Goal: Transaction & Acquisition: Purchase product/service

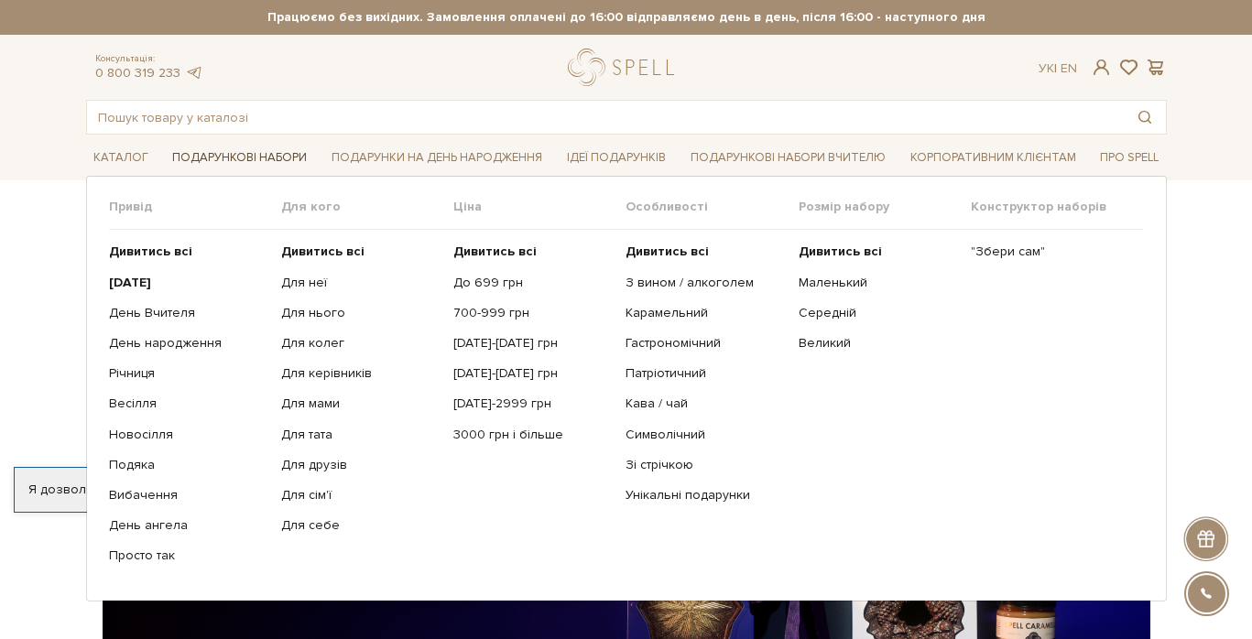
click at [224, 159] on link "Подарункові набори" at bounding box center [239, 158] width 149 height 28
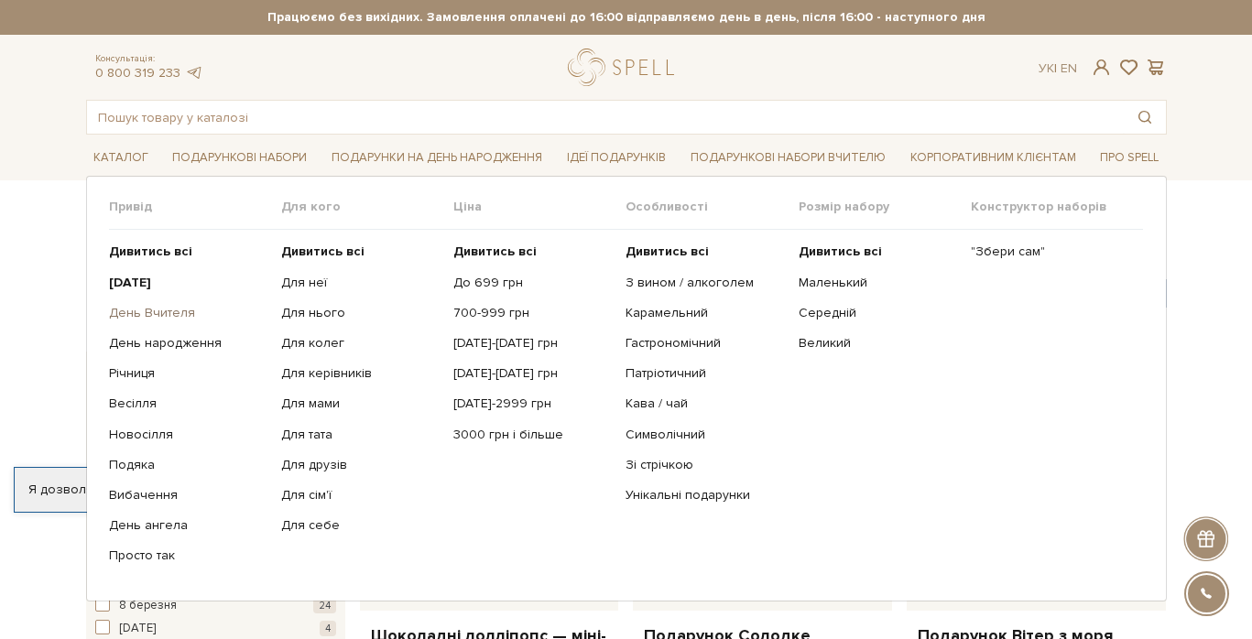
click at [168, 317] on link "День Вчителя" at bounding box center [188, 313] width 158 height 16
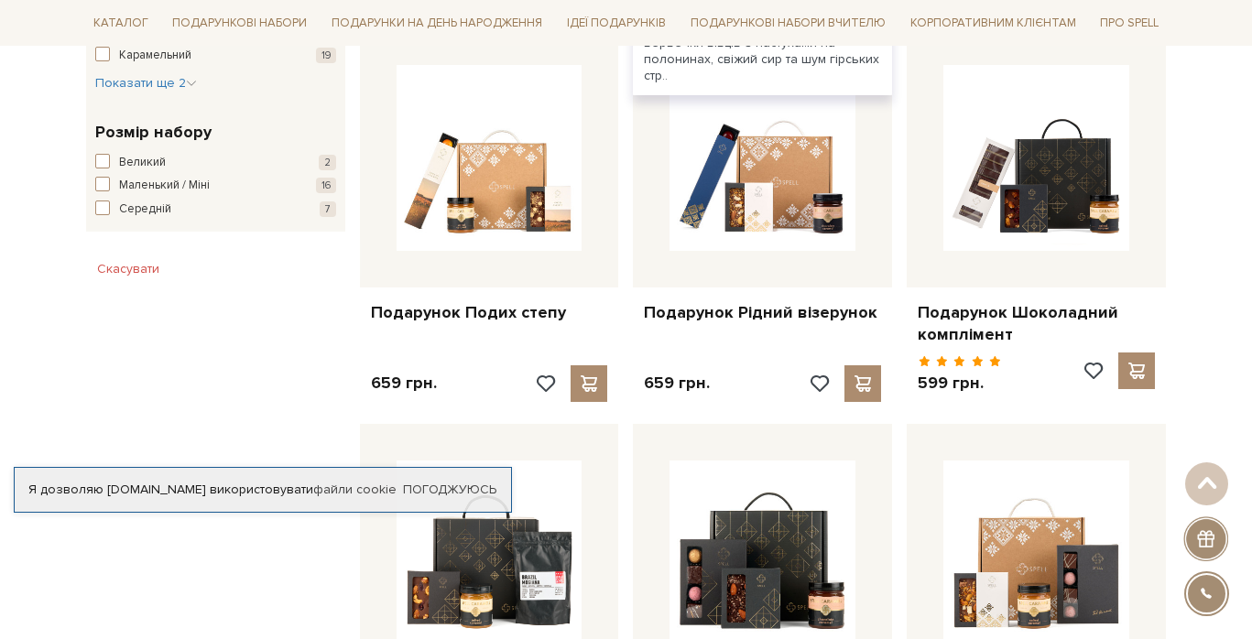
scroll to position [1103, 0]
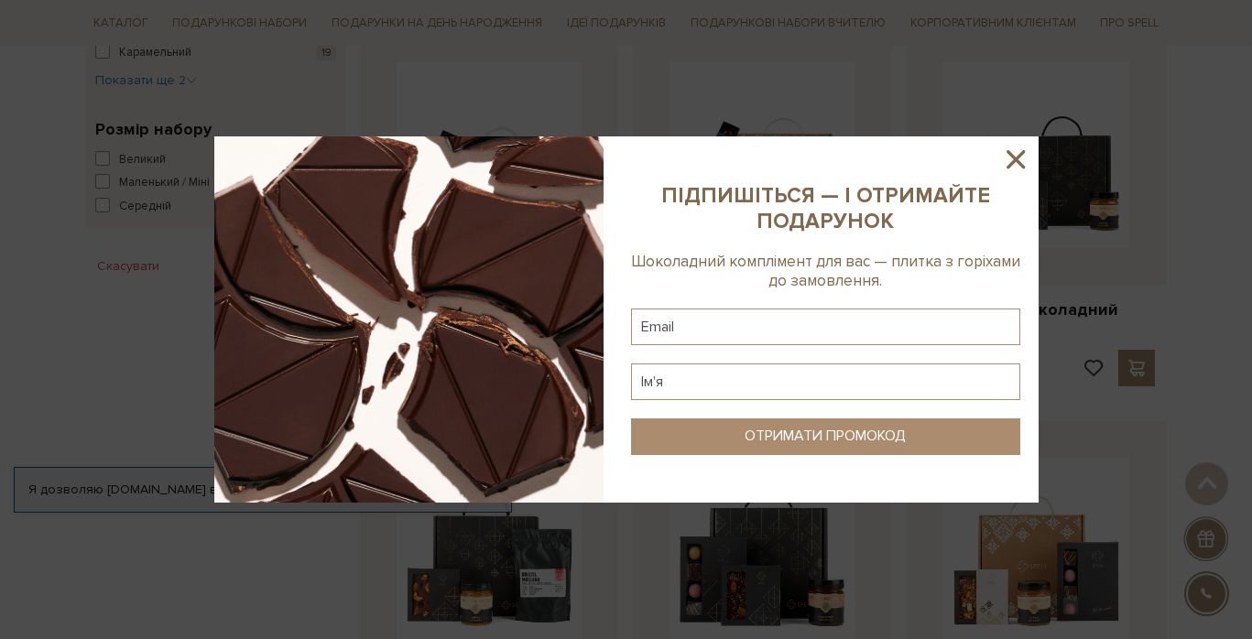
click at [1006, 155] on icon at bounding box center [1015, 159] width 31 height 31
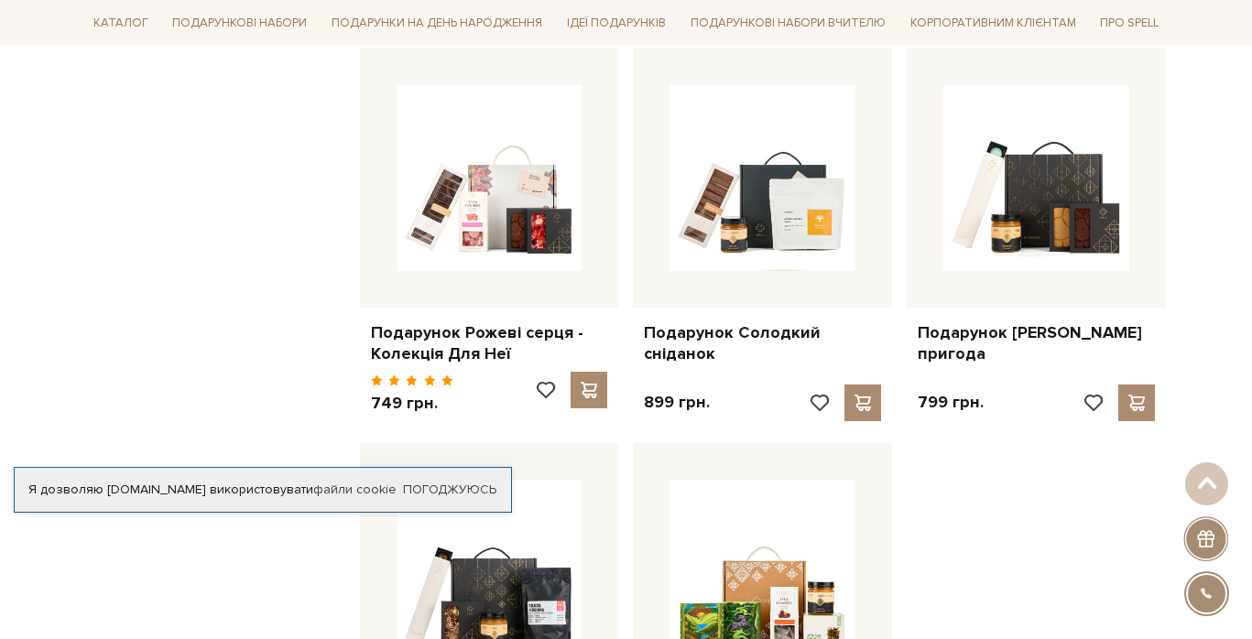
scroll to position [1857, 0]
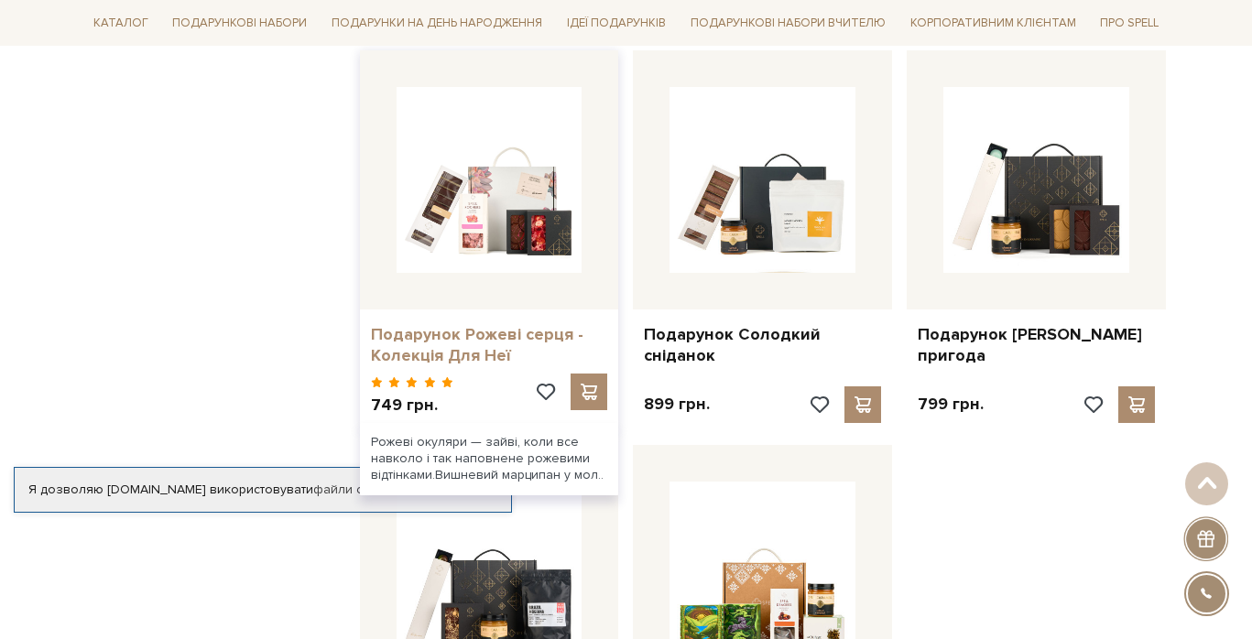
click at [437, 331] on link "Подарунок Рожеві серця - Колекція Для Неї" at bounding box center [489, 345] width 237 height 43
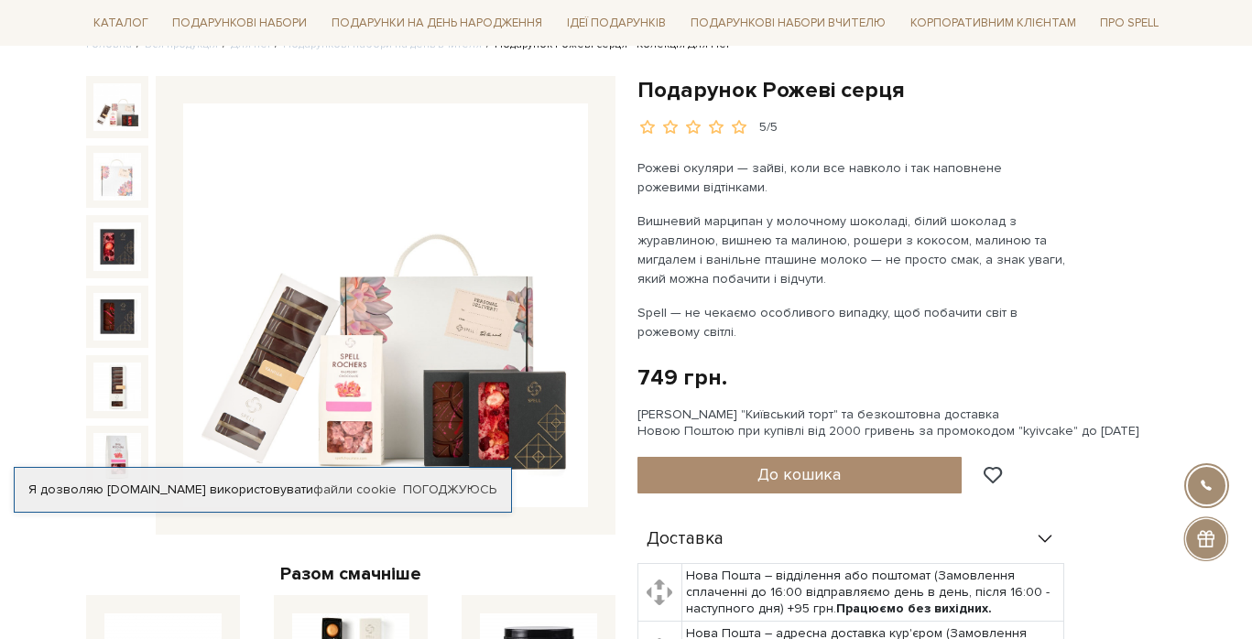
scroll to position [168, 0]
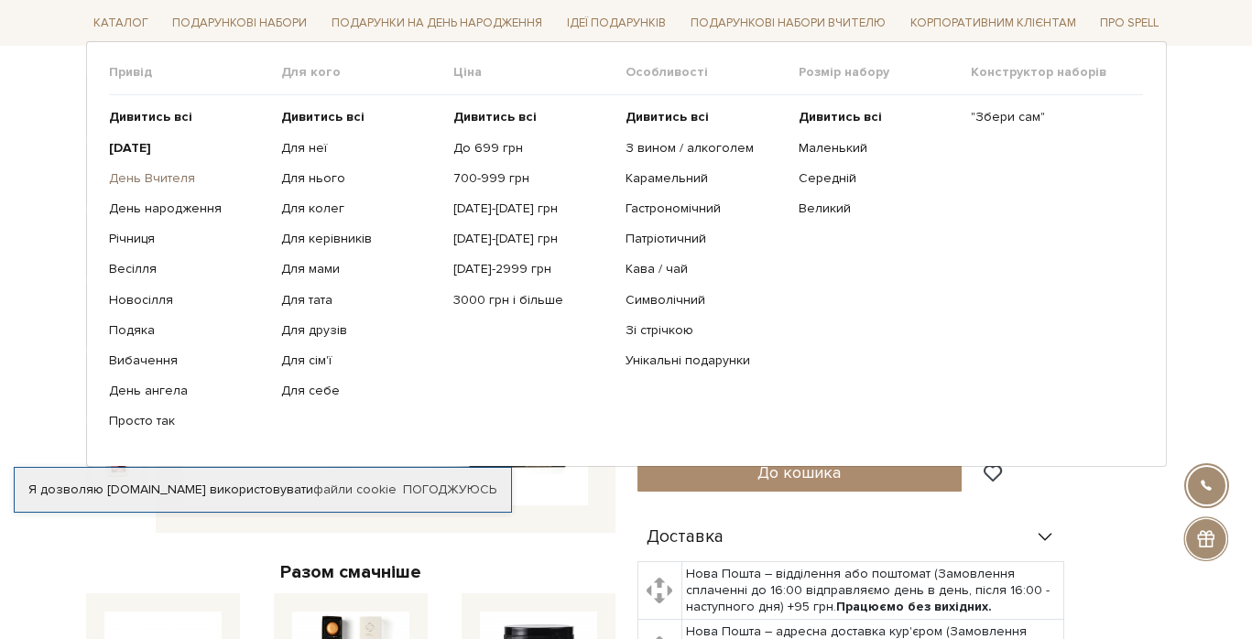
click at [155, 178] on link "День Вчителя" at bounding box center [188, 178] width 158 height 16
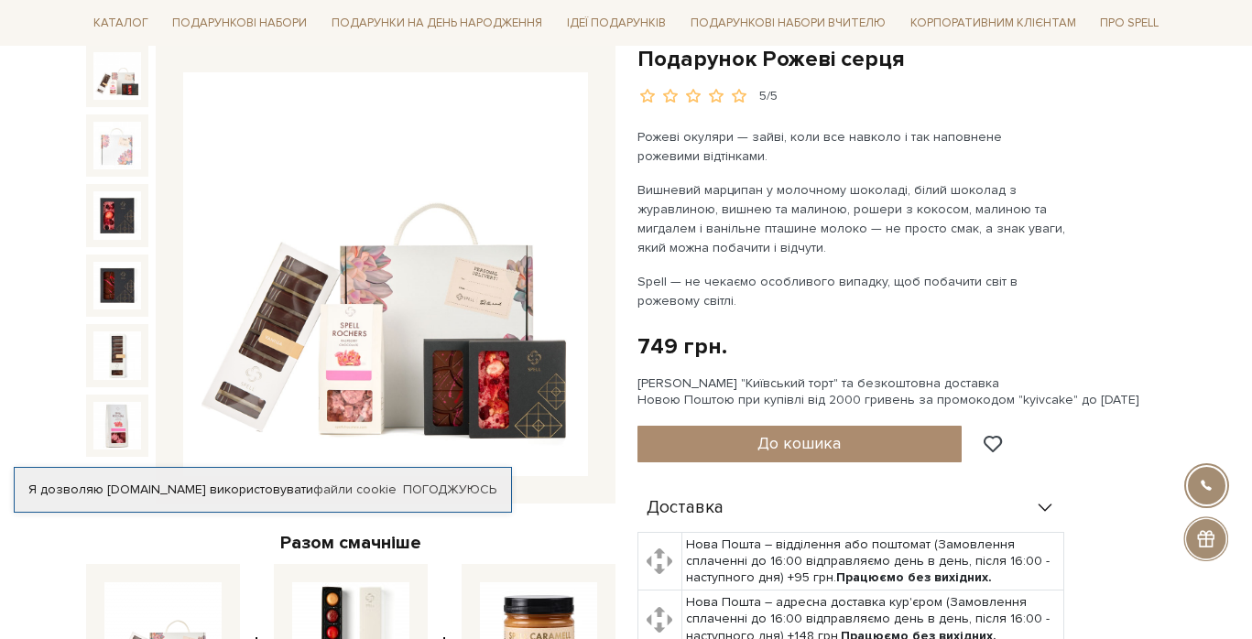
scroll to position [196, 0]
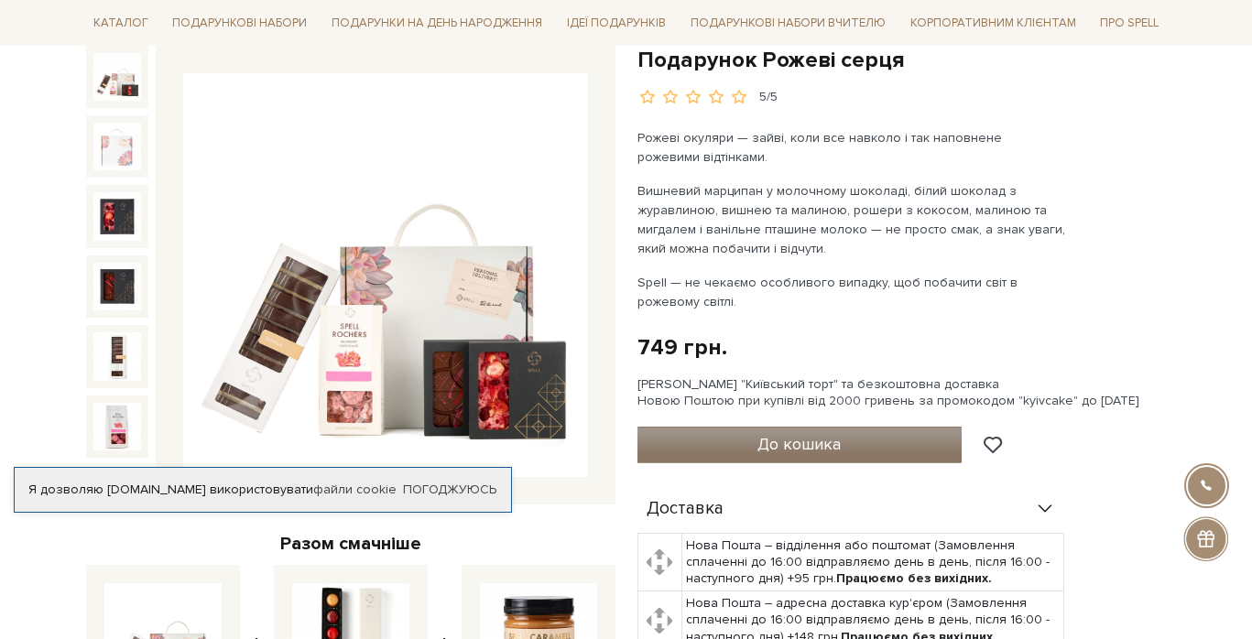
click at [856, 436] on button "До кошика" at bounding box center [799, 445] width 325 height 37
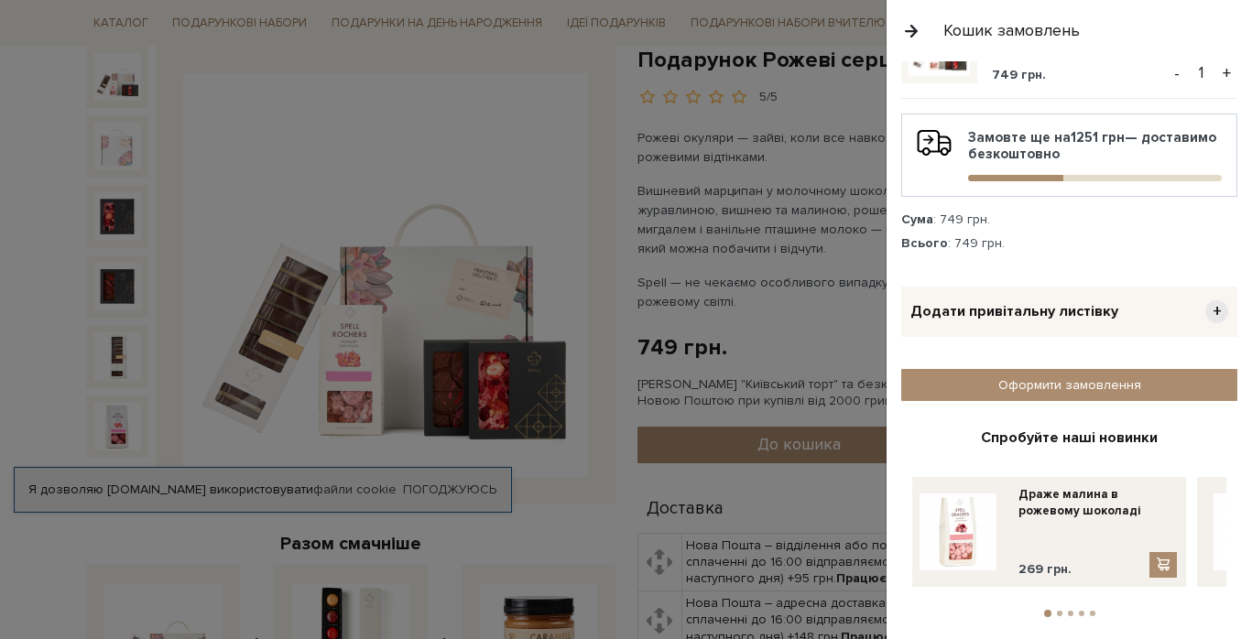
scroll to position [113, 0]
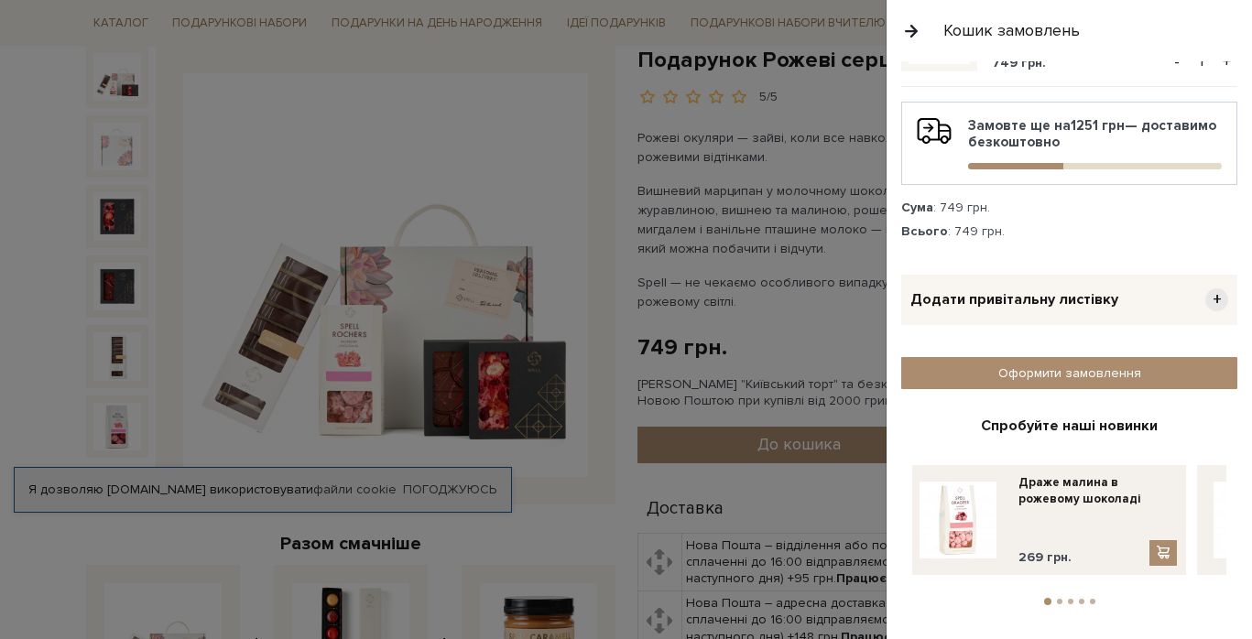
click at [1212, 295] on span "+" at bounding box center [1216, 299] width 23 height 23
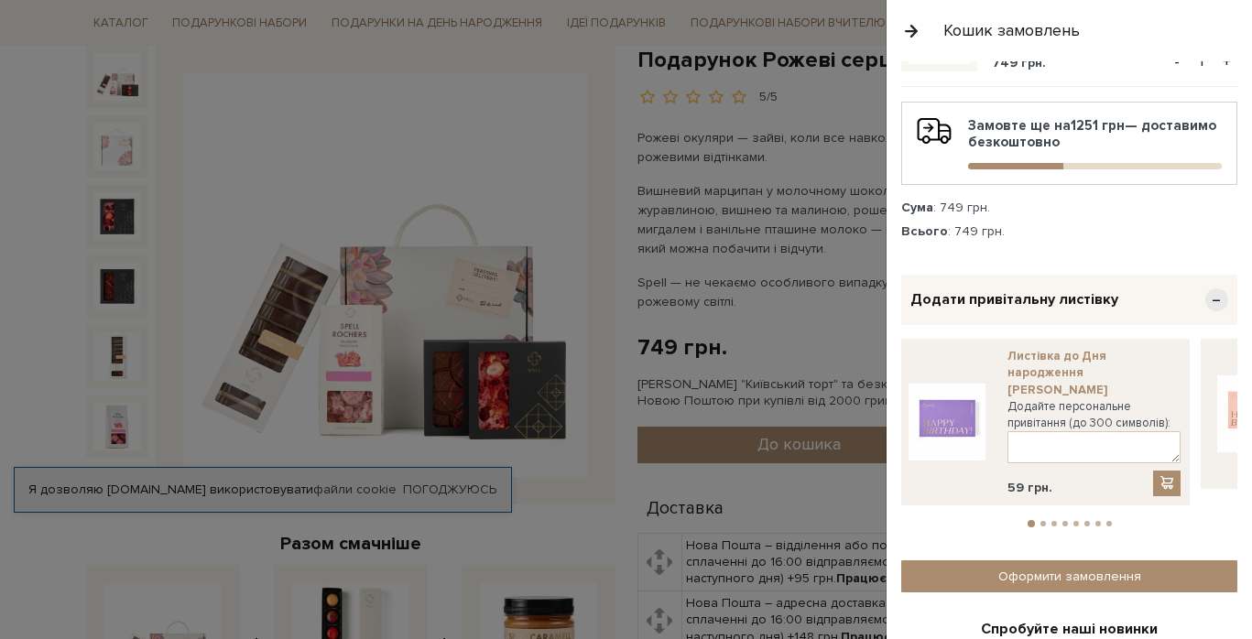
drag, startPoint x: 1143, startPoint y: 362, endPoint x: 1128, endPoint y: 362, distance: 14.7
click at [1142, 362] on link "Листівка до Дня народження лавандова" at bounding box center [1093, 373] width 173 height 50
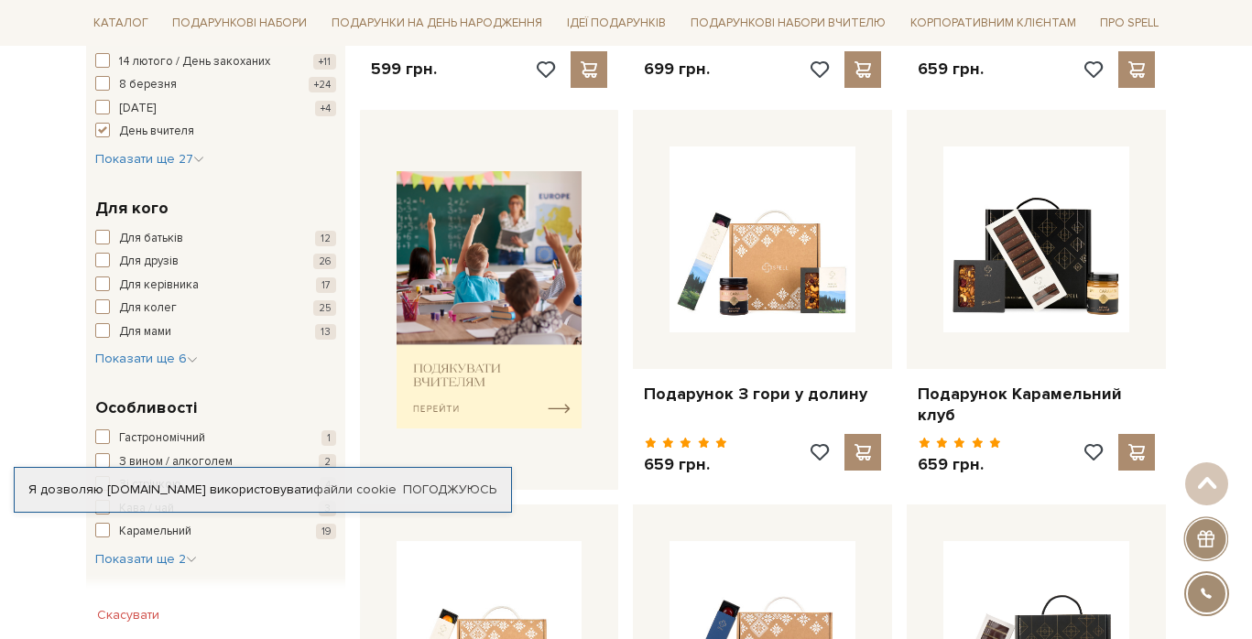
scroll to position [626, 0]
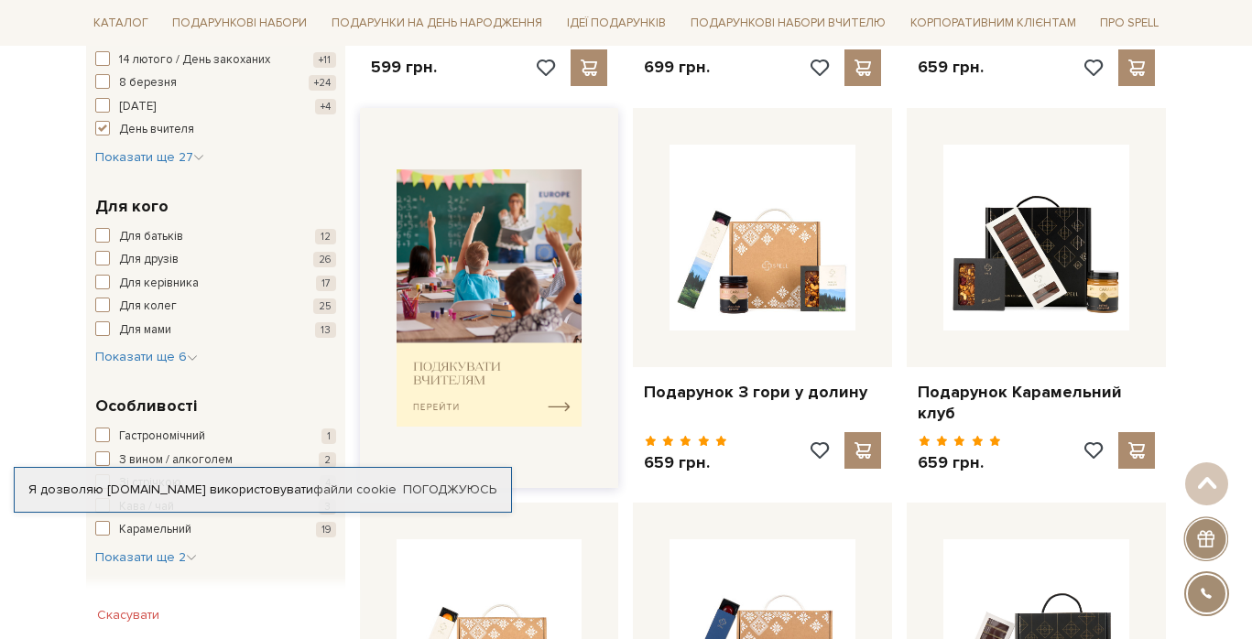
click at [520, 331] on img at bounding box center [489, 297] width 186 height 257
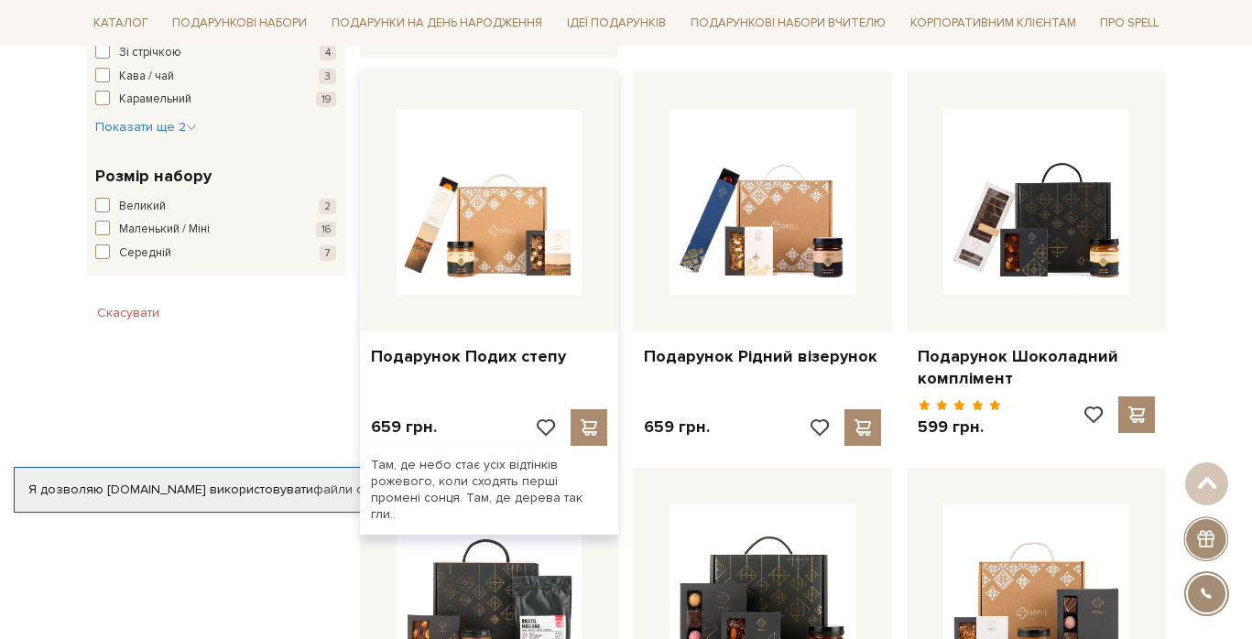
scroll to position [1053, 0]
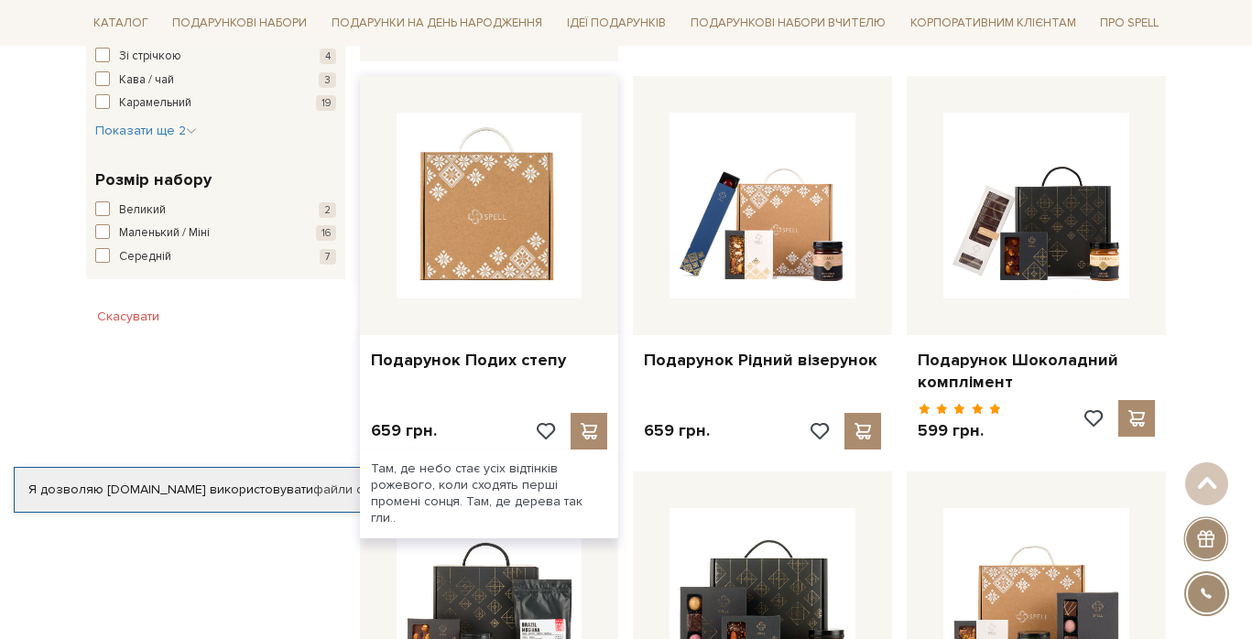
click at [537, 183] on img at bounding box center [489, 206] width 186 height 186
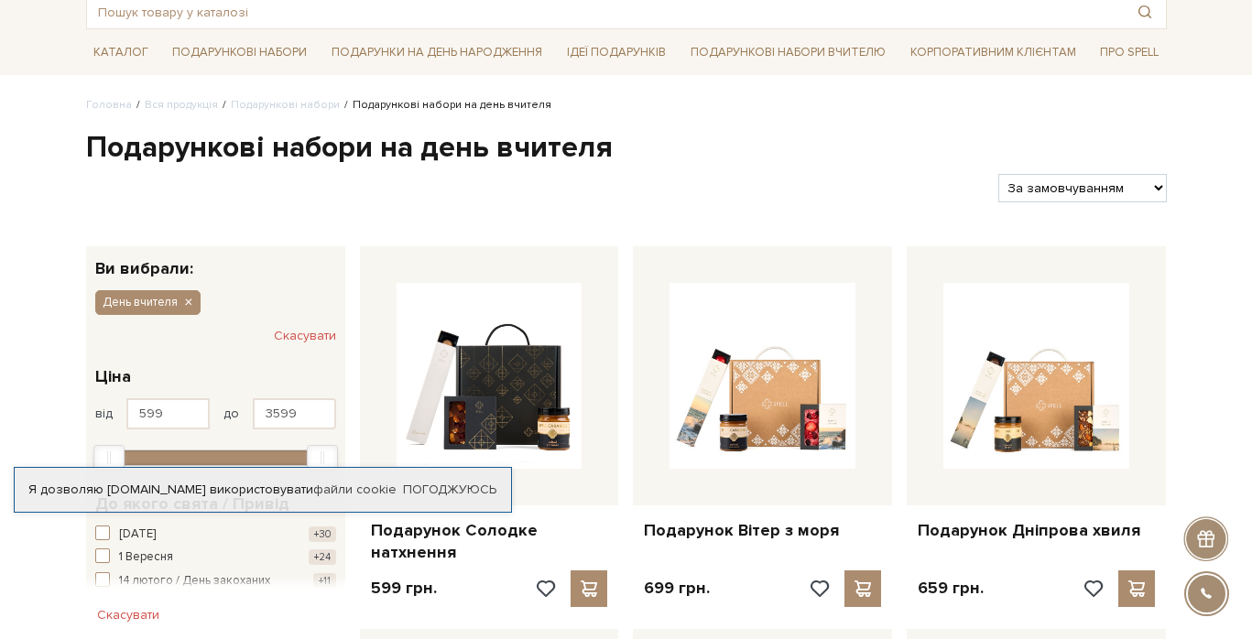
scroll to position [104, 0]
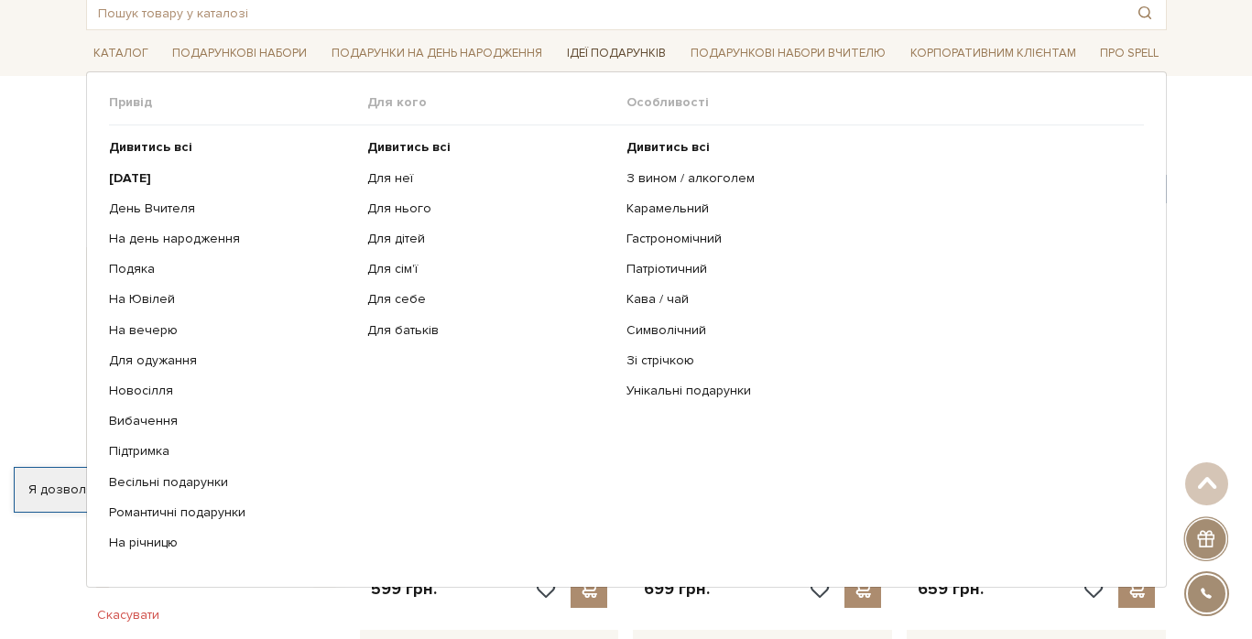
click at [610, 53] on link "Ідеї подарунків" at bounding box center [616, 53] width 114 height 28
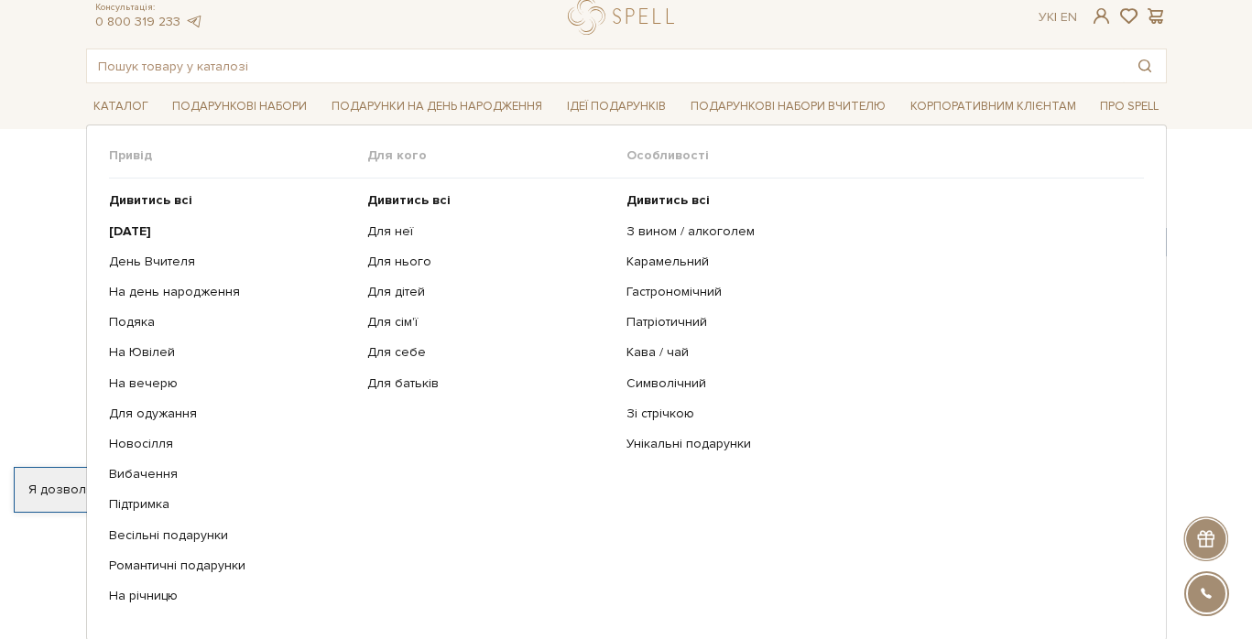
scroll to position [60, 0]
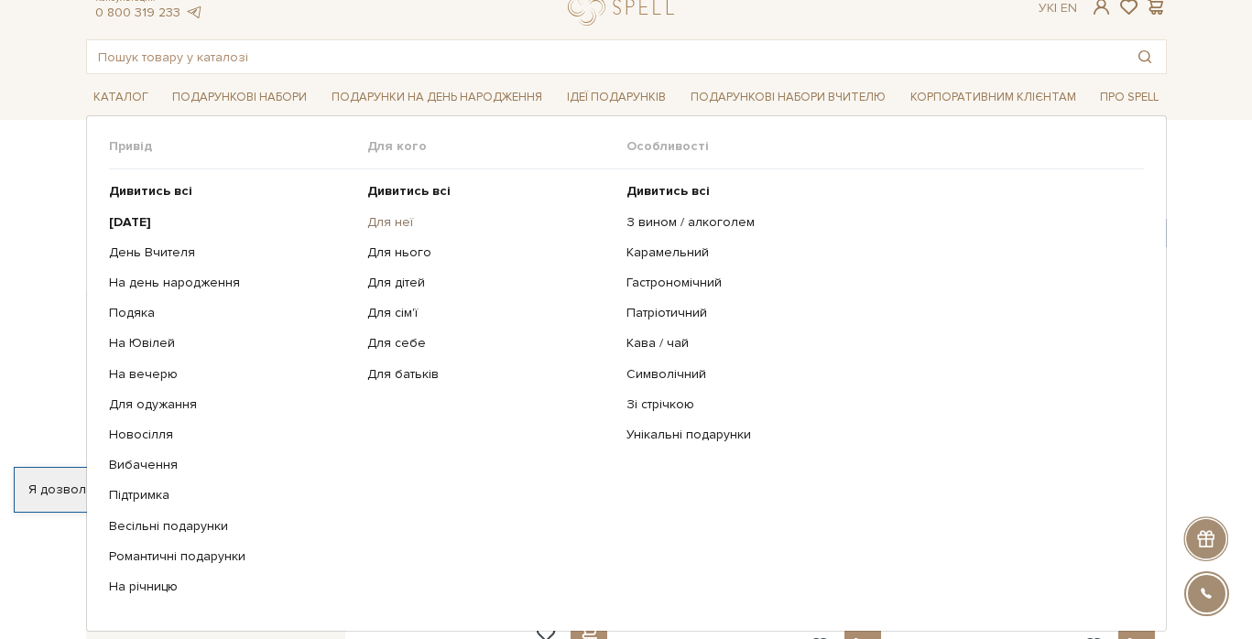
click at [388, 227] on link "Для неї" at bounding box center [489, 222] width 245 height 16
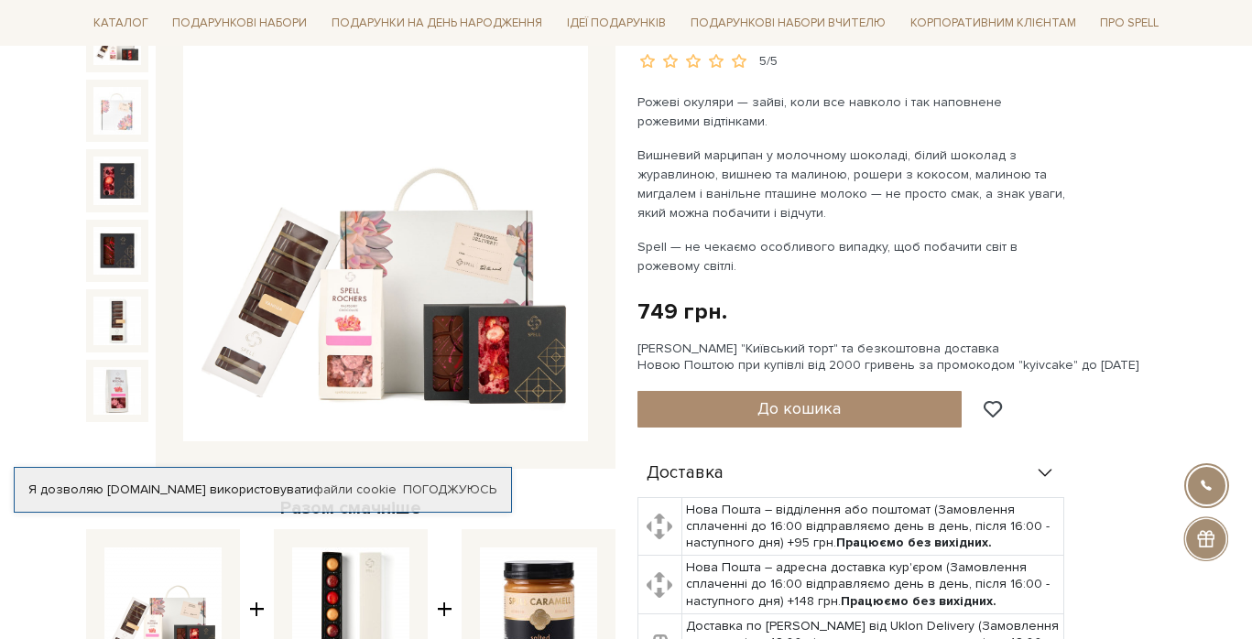
scroll to position [266, 0]
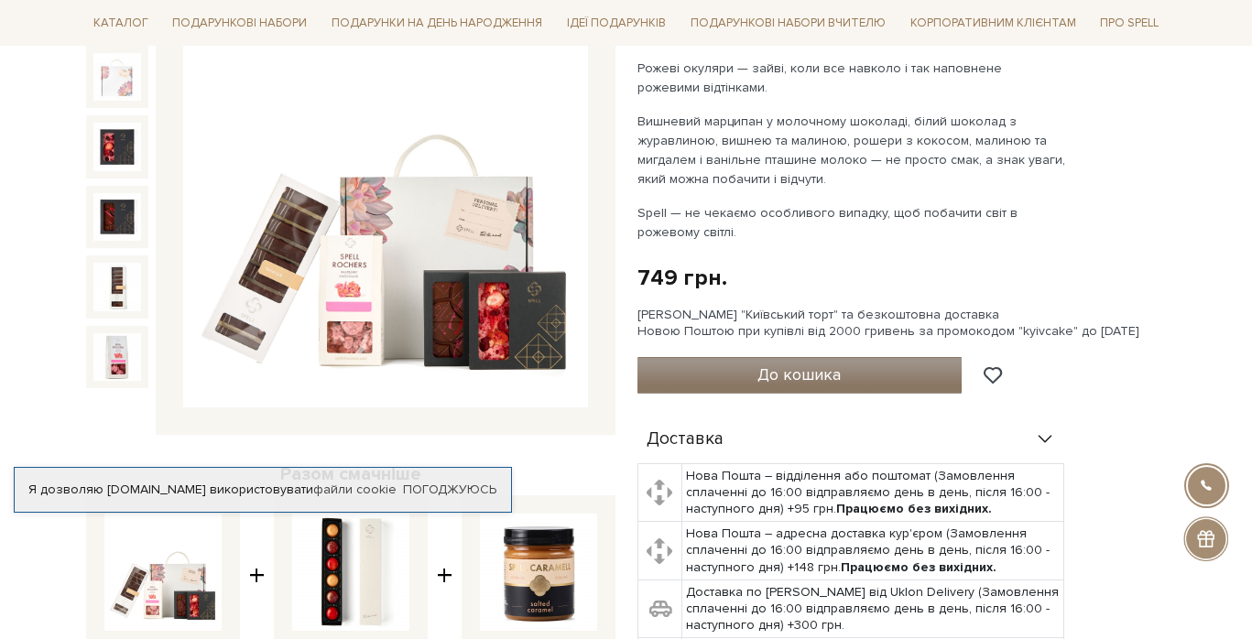
click at [827, 381] on span "До кошика" at bounding box center [798, 374] width 83 height 20
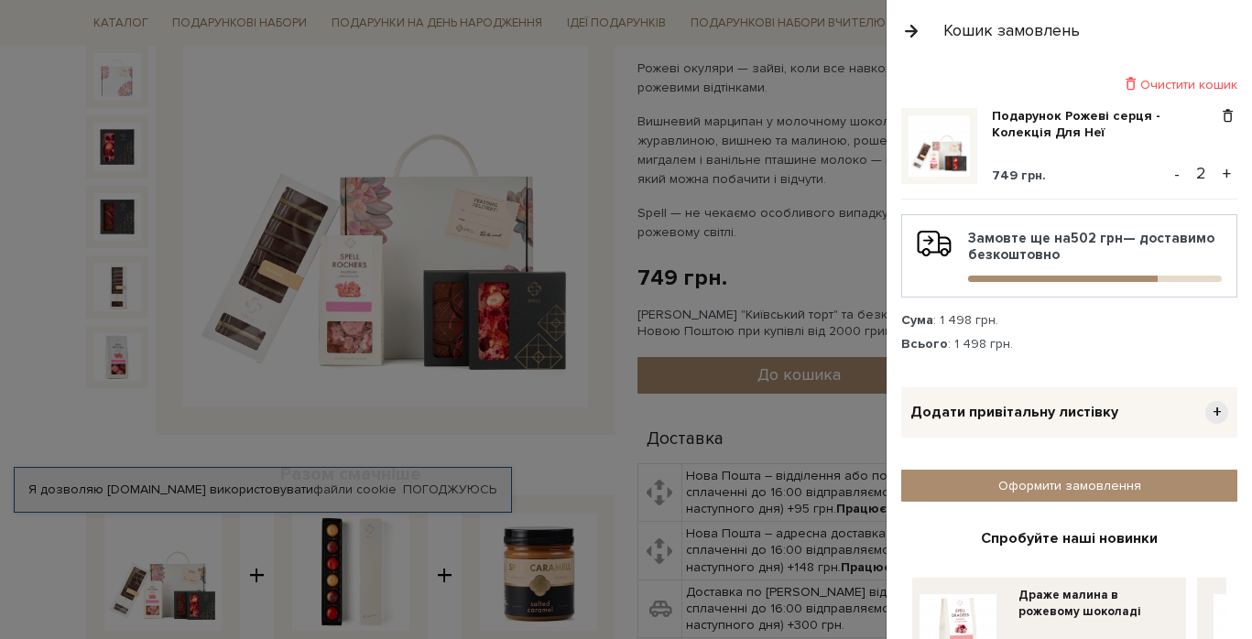
click at [1222, 409] on span "+" at bounding box center [1216, 412] width 23 height 23
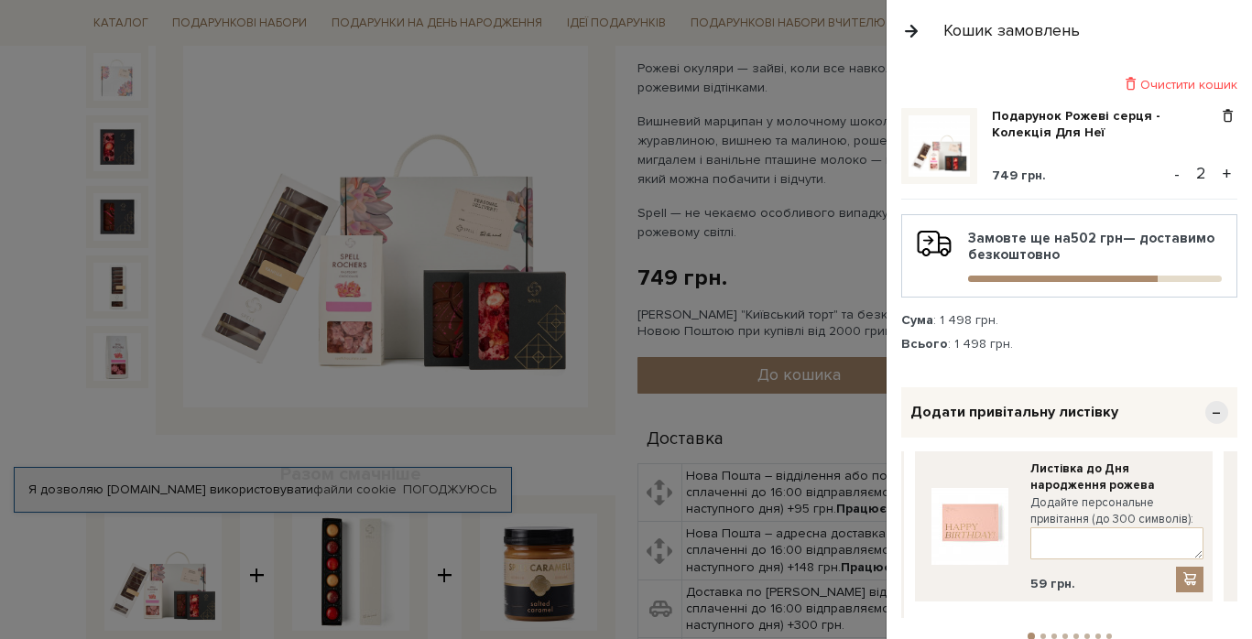
drag, startPoint x: 1201, startPoint y: 520, endPoint x: 908, endPoint y: 527, distance: 293.1
click at [915, 526] on div "Листівка до Дня народження рожева Додайте персональне привітання (до 300 символ…" at bounding box center [1064, 526] width 298 height 150
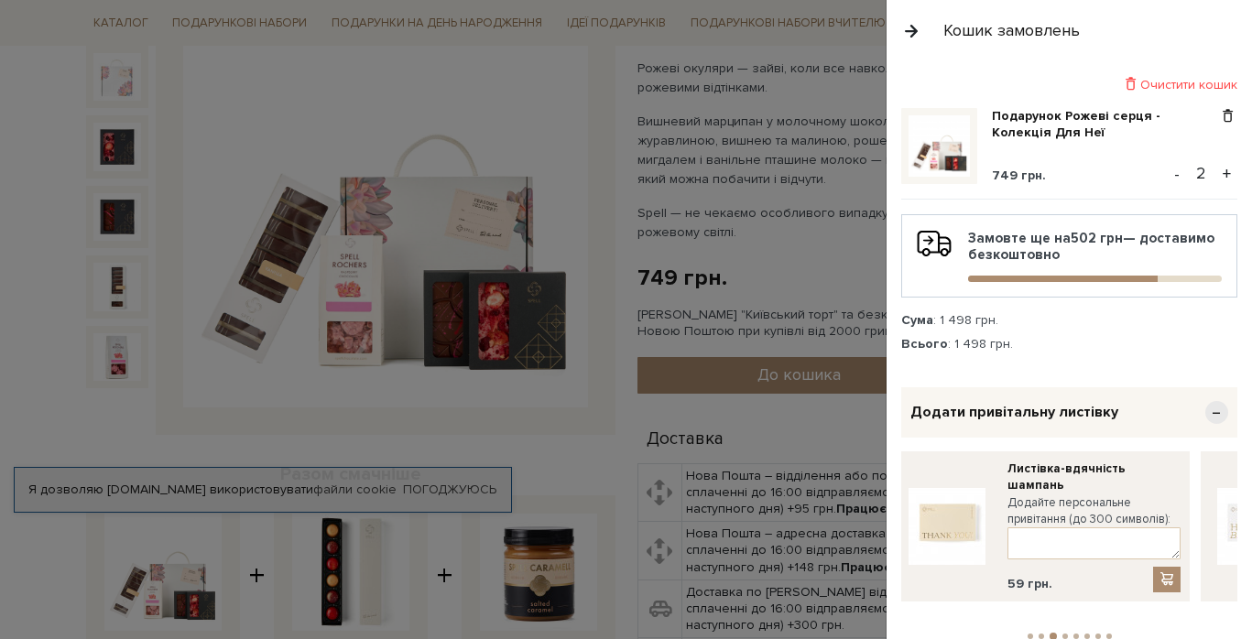
drag, startPoint x: 1104, startPoint y: 528, endPoint x: 844, endPoint y: 528, distance: 260.1
drag, startPoint x: 1186, startPoint y: 503, endPoint x: 921, endPoint y: 526, distance: 265.6
click at [926, 526] on div "Листівка-вдячність шампань Додайте персональне привітання (до 300 символів): 59…" at bounding box center [1037, 526] width 298 height 150
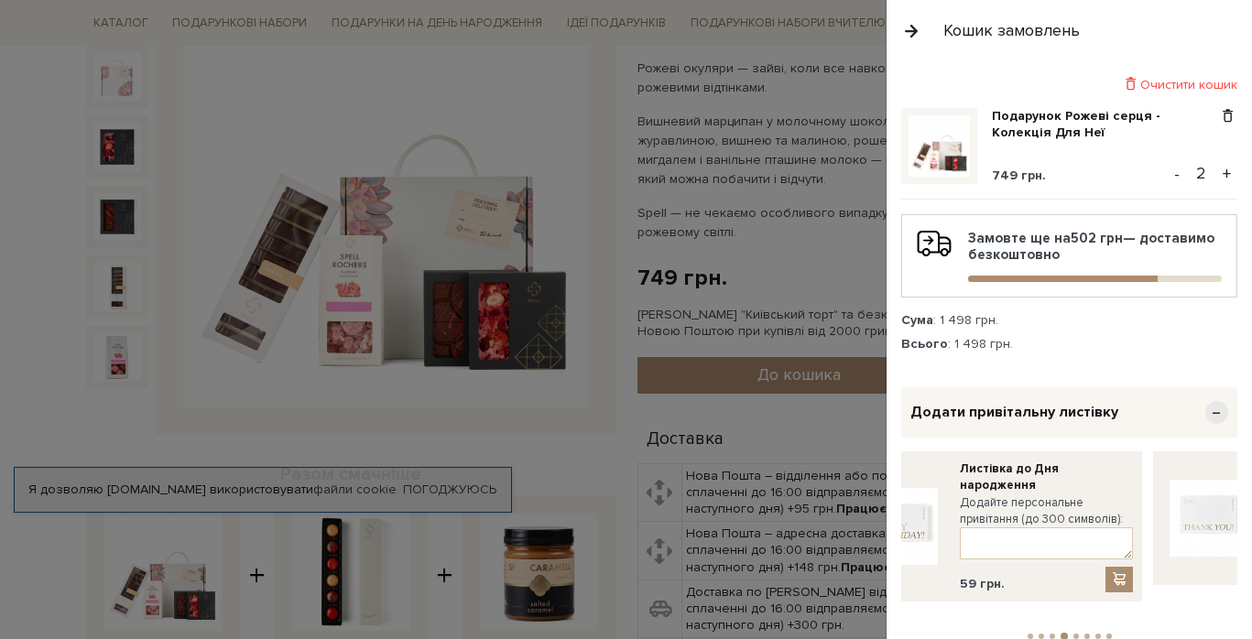
drag, startPoint x: 1084, startPoint y: 522, endPoint x: 922, endPoint y: 520, distance: 162.1
click at [960, 520] on label "Додайте персональне привітання (до 300 символів):" at bounding box center [1046, 510] width 173 height 33
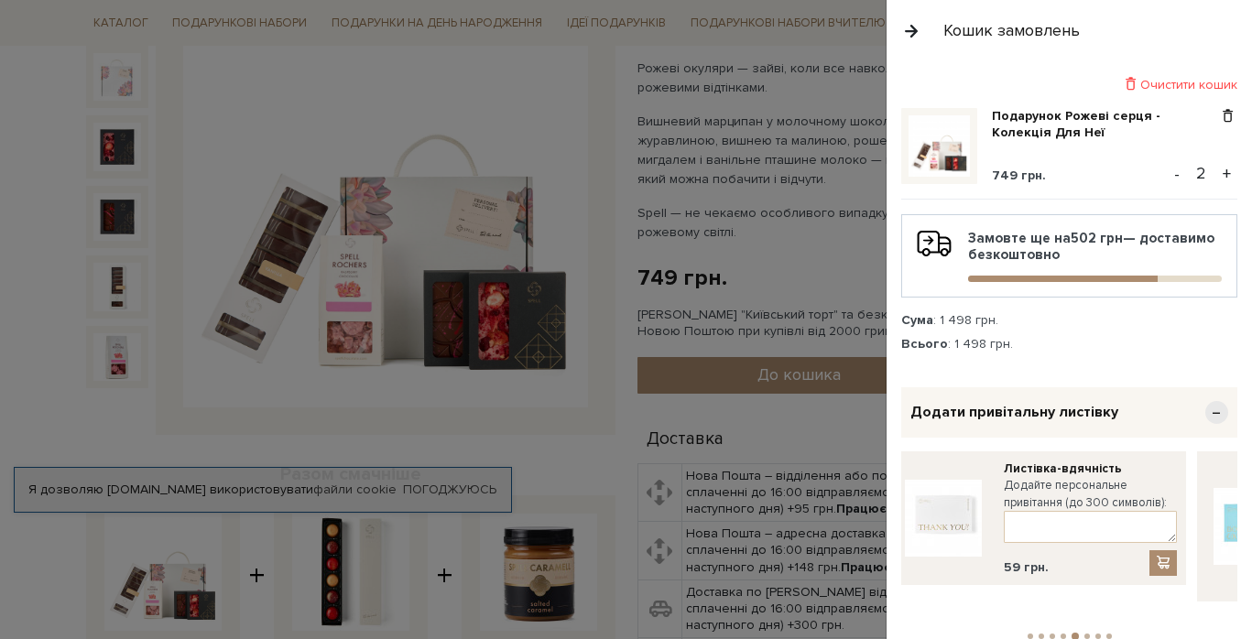
drag, startPoint x: 1081, startPoint y: 459, endPoint x: 914, endPoint y: 459, distance: 166.7
click at [915, 459] on div "Листівка-вдячність Додайте персональне привітання (до 300 символів): 59 грн." at bounding box center [1037, 518] width 298 height 134
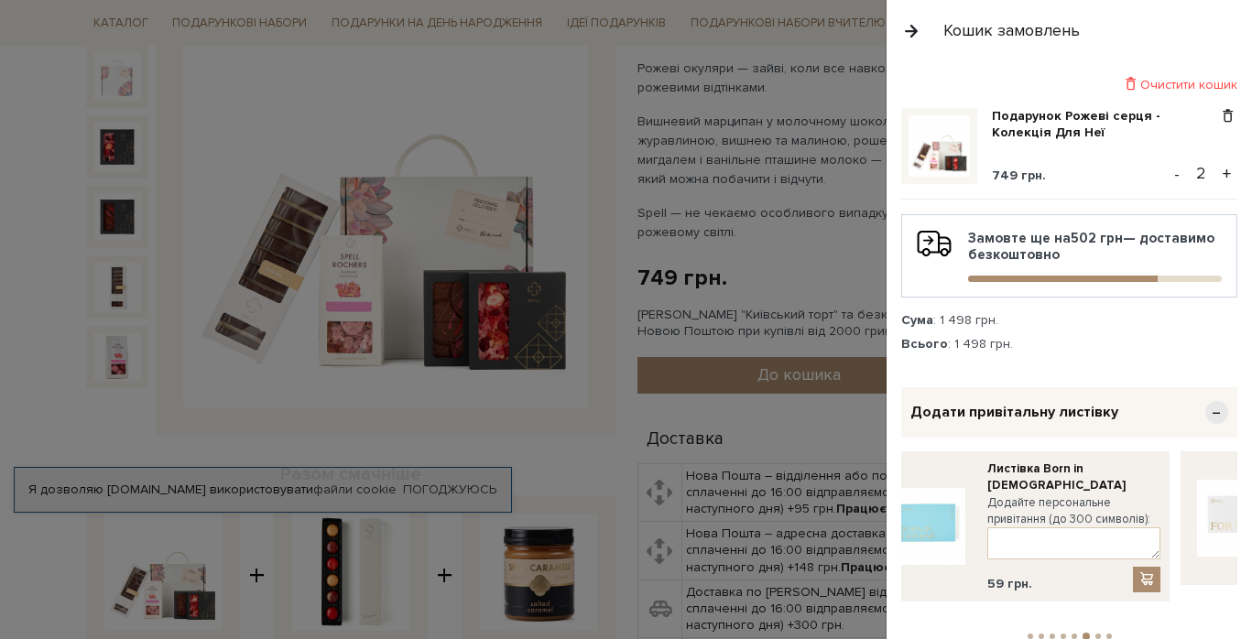
drag, startPoint x: 1118, startPoint y: 477, endPoint x: 951, endPoint y: 476, distance: 166.7
click at [987, 494] on label "Додайте персональне привітання (до 300 символів):" at bounding box center [1073, 510] width 173 height 33
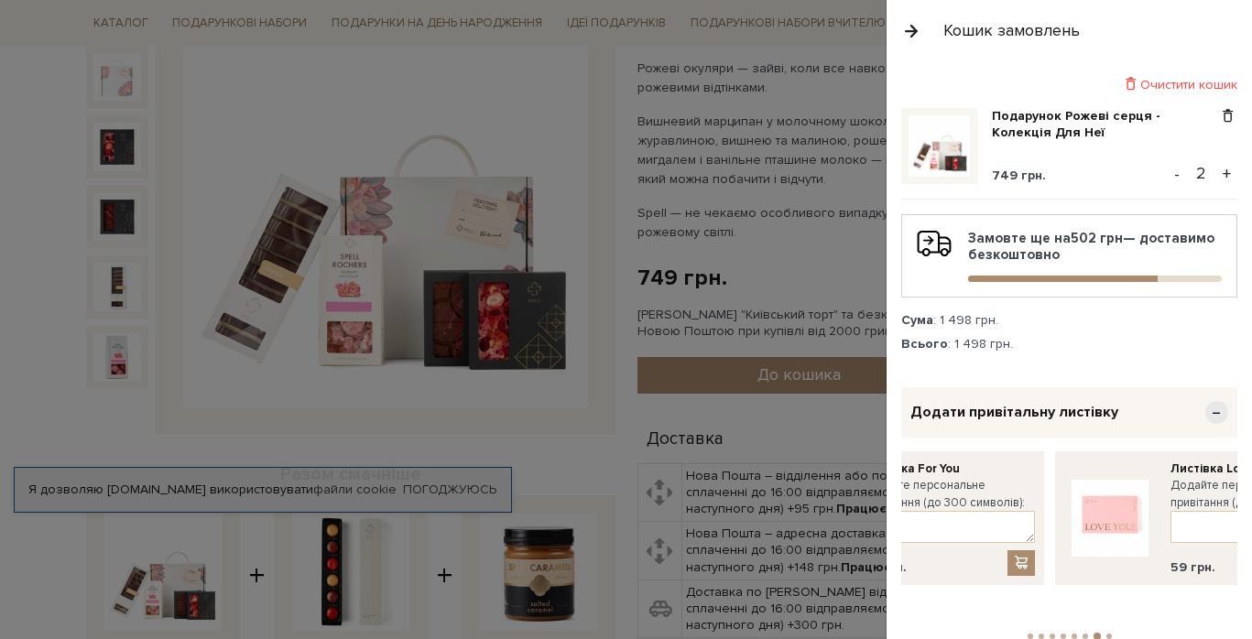
drag, startPoint x: 1131, startPoint y: 481, endPoint x: 940, endPoint y: 480, distance: 190.5
click at [940, 481] on label "Додайте персональне привітання (до 300 символів):" at bounding box center [948, 493] width 173 height 33
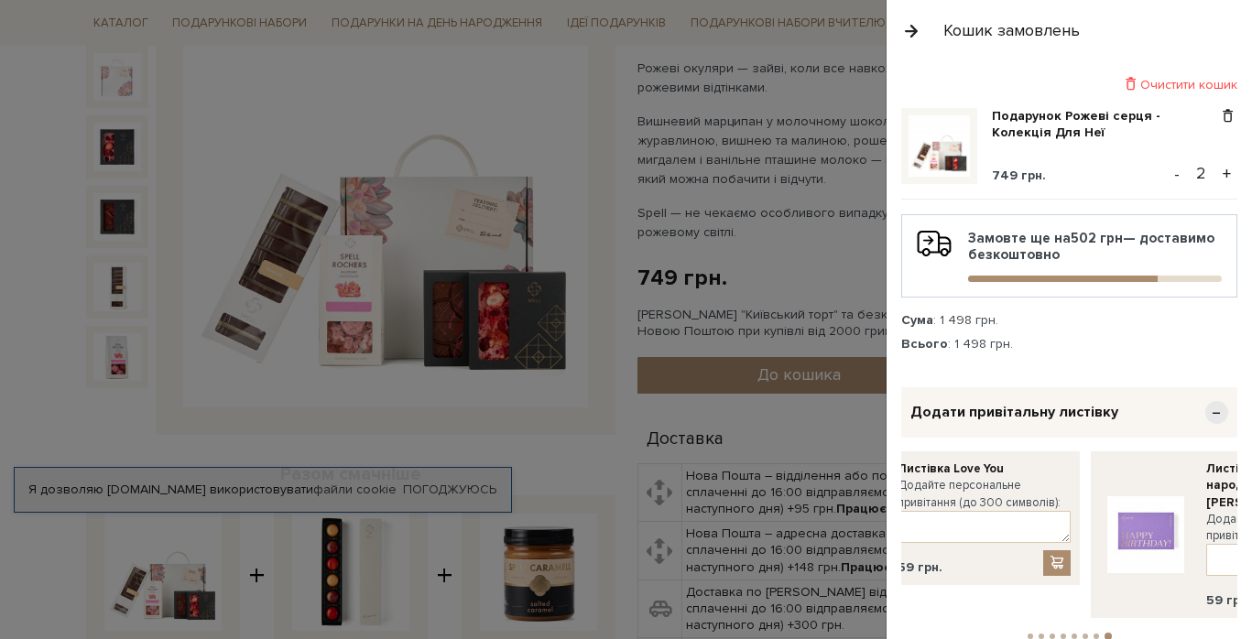
drag, startPoint x: 1048, startPoint y: 497, endPoint x: 931, endPoint y: 496, distance: 116.3
click at [931, 497] on label "Додайте персональне привітання (до 300 символів):" at bounding box center [983, 493] width 173 height 33
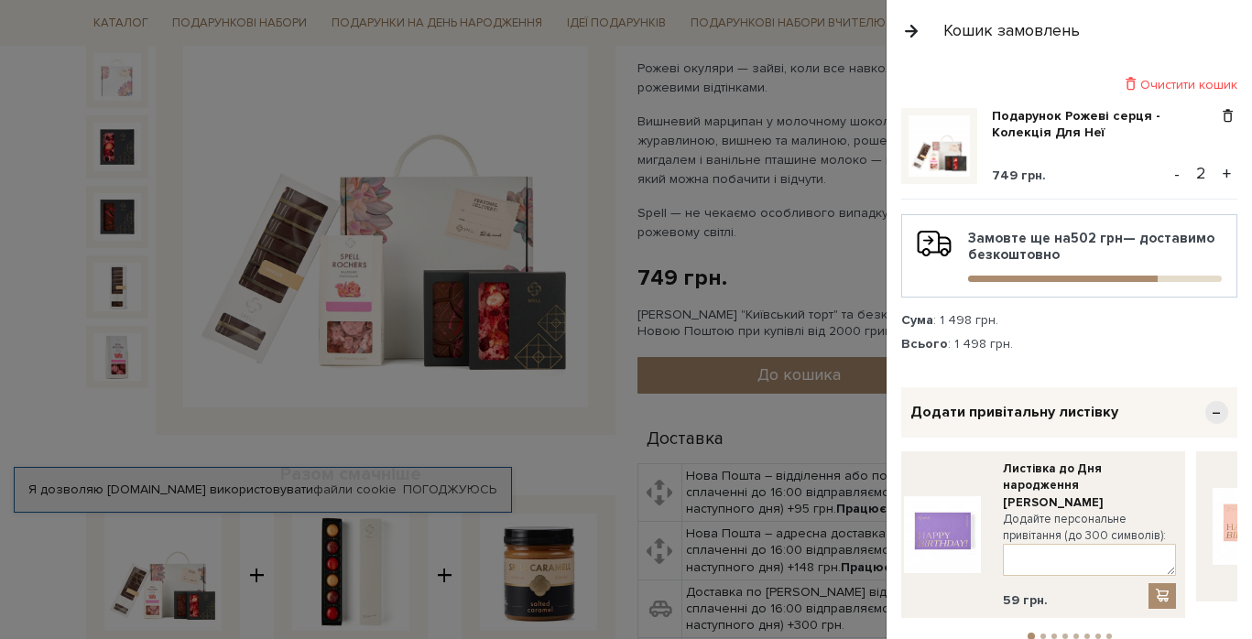
drag, startPoint x: 1112, startPoint y: 497, endPoint x: 908, endPoint y: 499, distance: 203.3
click at [1003, 511] on label "Додайте персональне привітання (до 300 символів):" at bounding box center [1089, 527] width 173 height 33
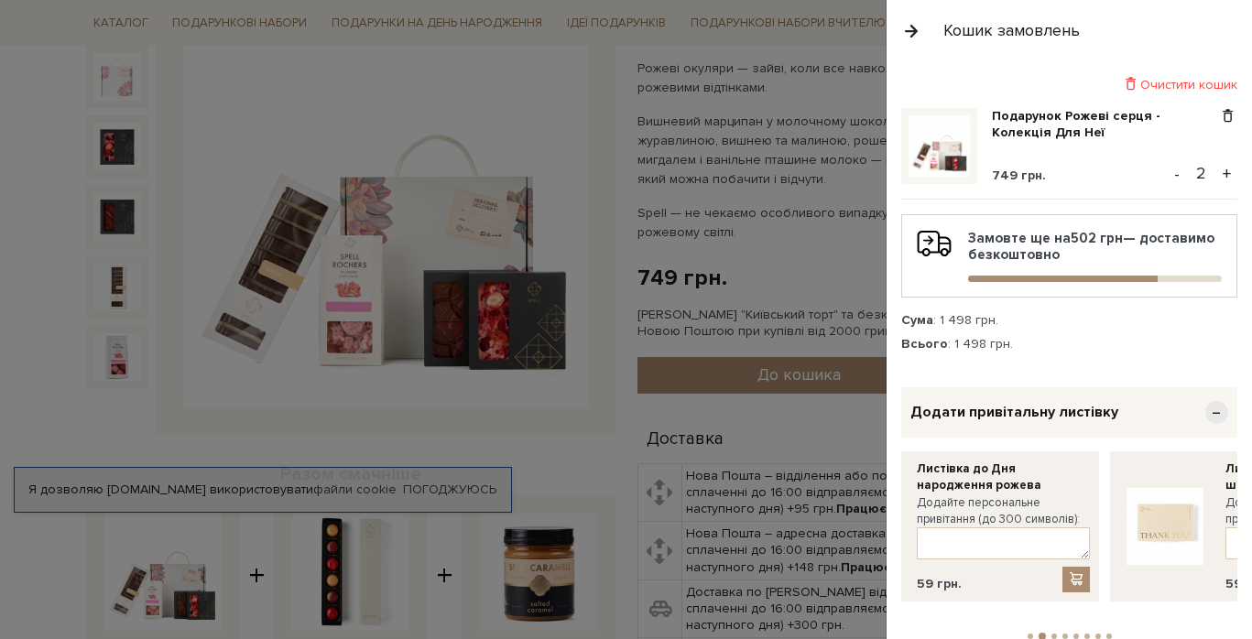
drag, startPoint x: 1059, startPoint y: 483, endPoint x: 868, endPoint y: 483, distance: 191.4
drag, startPoint x: 1088, startPoint y: 488, endPoint x: 830, endPoint y: 536, distance: 262.6
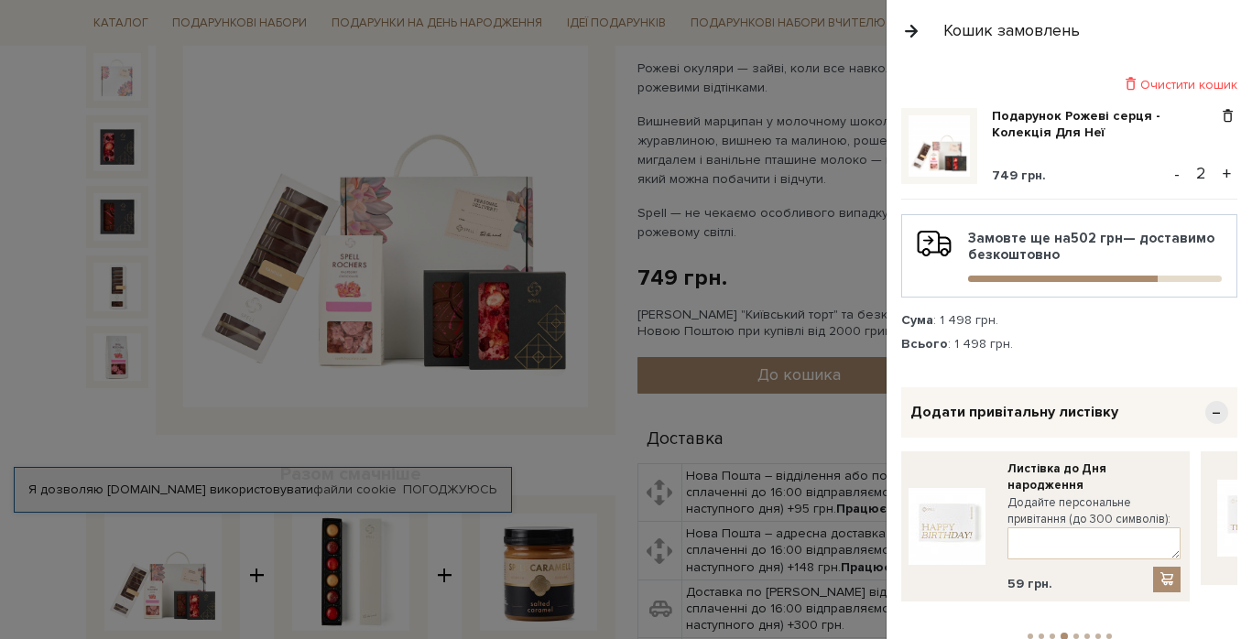
drag, startPoint x: 1101, startPoint y: 502, endPoint x: 961, endPoint y: 502, distance: 140.1
click at [1007, 502] on label "Додайте персональне привітання (до 300 символів):" at bounding box center [1093, 510] width 173 height 33
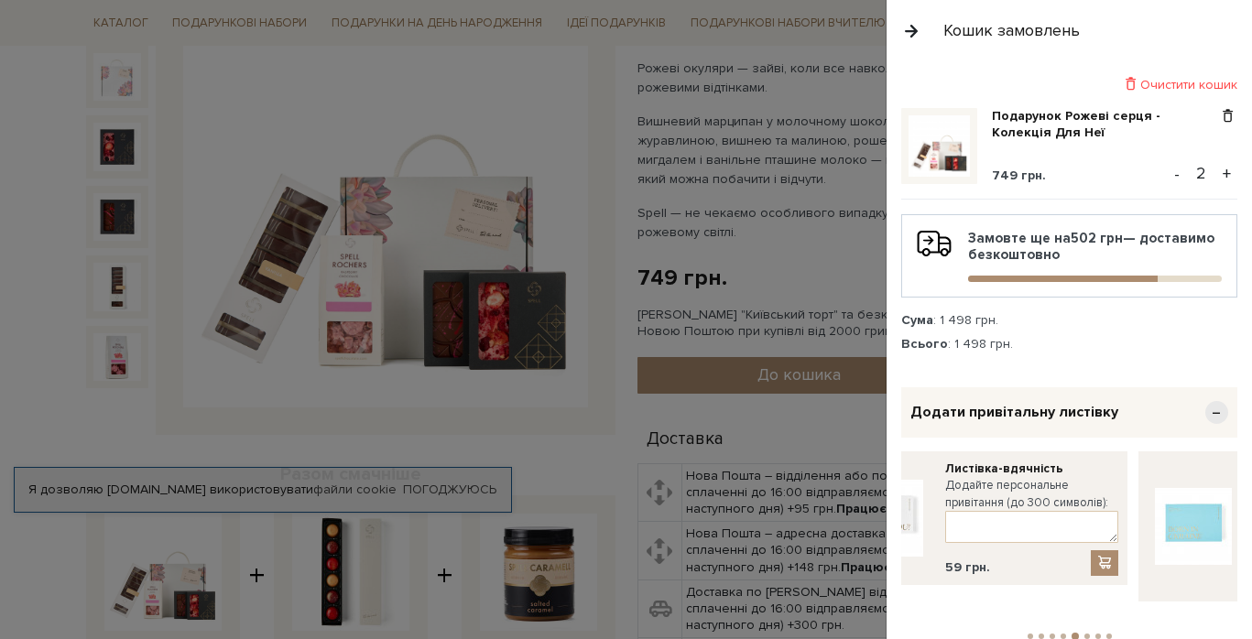
drag, startPoint x: 1053, startPoint y: 491, endPoint x: 869, endPoint y: 491, distance: 184.1
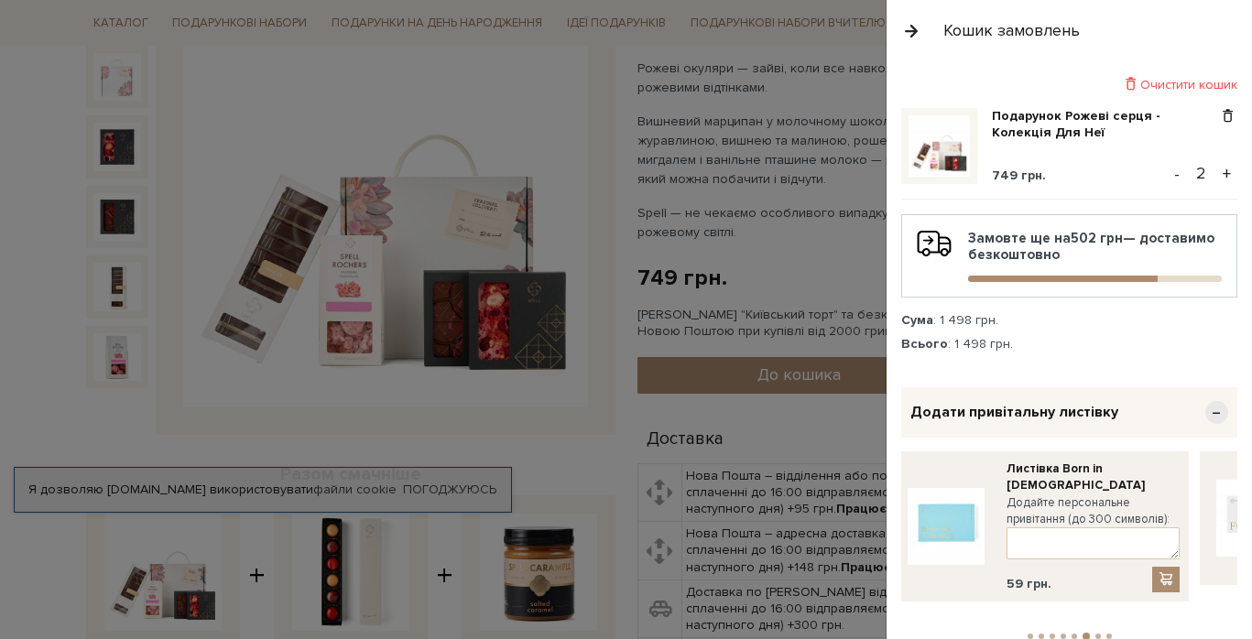
drag, startPoint x: 1105, startPoint y: 492, endPoint x: 897, endPoint y: 494, distance: 207.9
click at [897, 495] on div "Очистити кошик Подарунок Рожеві серця - Колекція Для Неї 749 грн. - 2 + Замовте…" at bounding box center [1068, 350] width 365 height 578
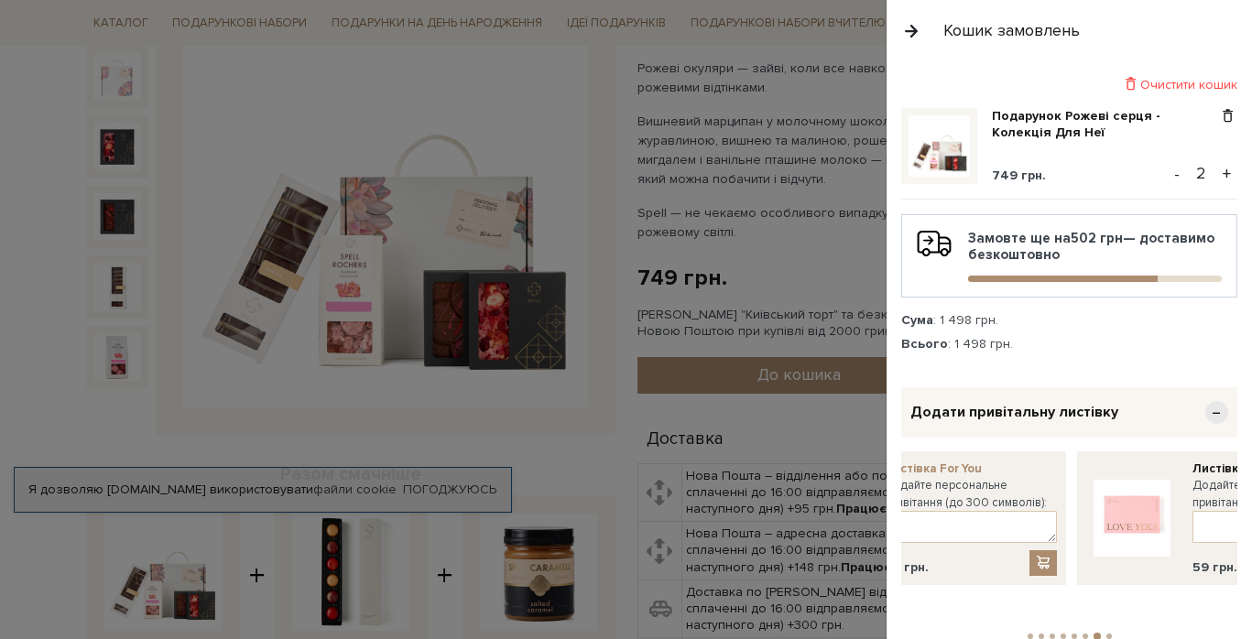
drag, startPoint x: 1085, startPoint y: 478, endPoint x: 955, endPoint y: 473, distance: 130.1
click at [955, 473] on div "Листівка For You Додайте персональне привітання (до 300 символів): 59 грн." at bounding box center [970, 518] width 173 height 115
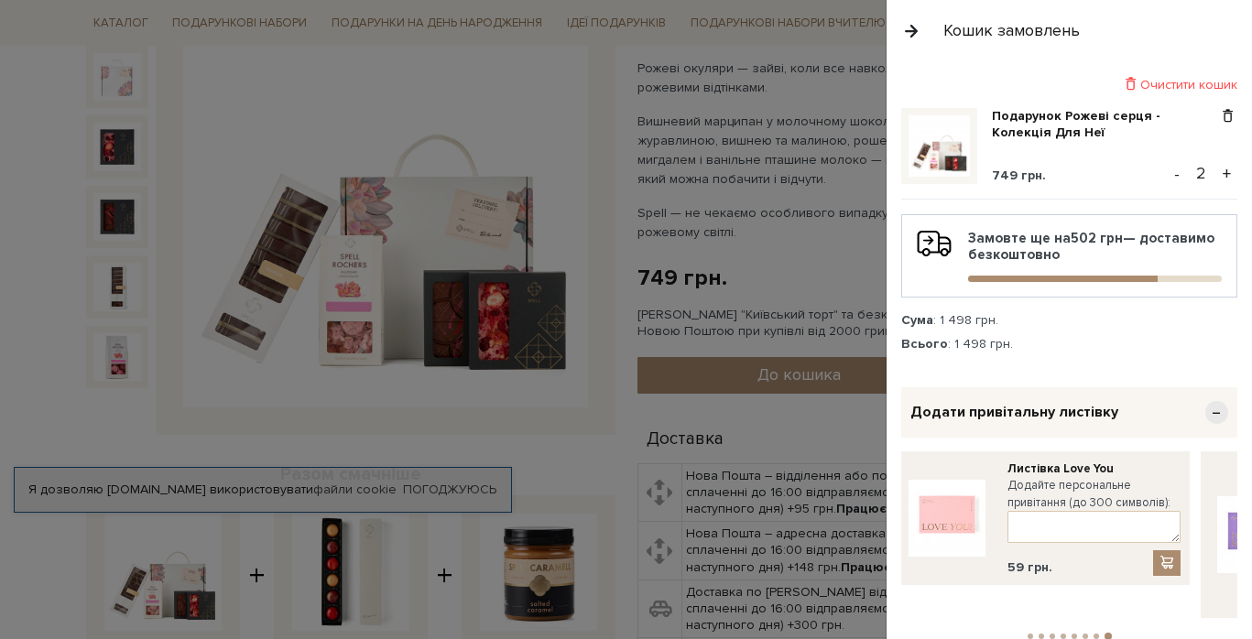
click at [1186, 179] on button "-" at bounding box center [1177, 173] width 18 height 27
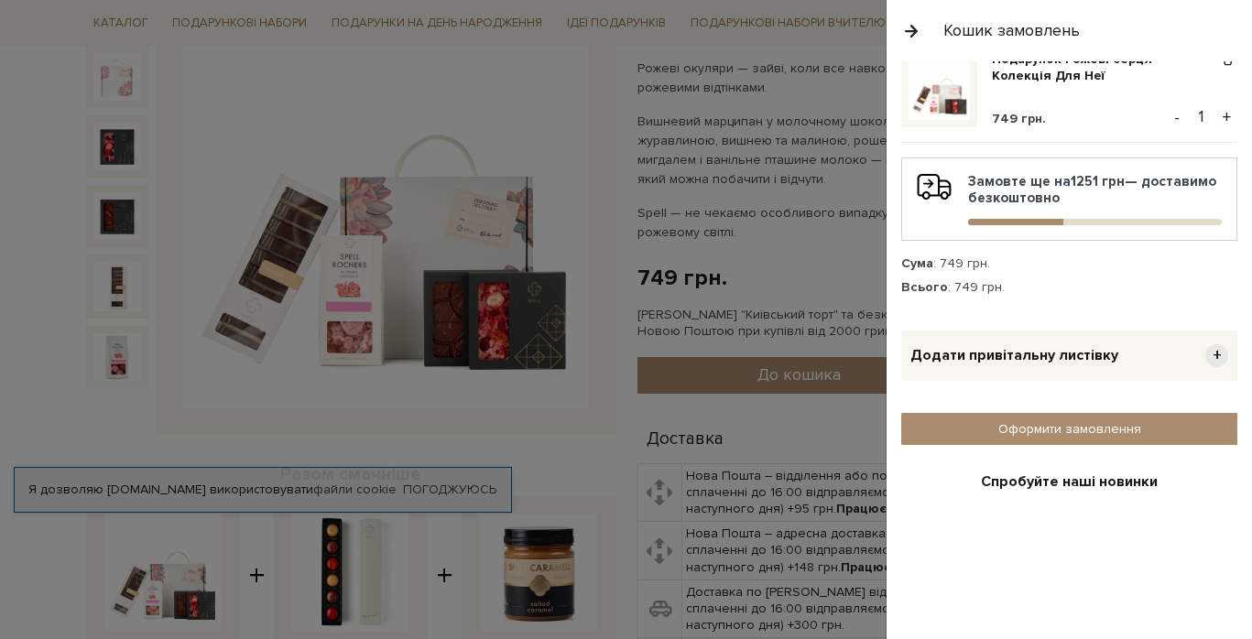
scroll to position [64, 0]
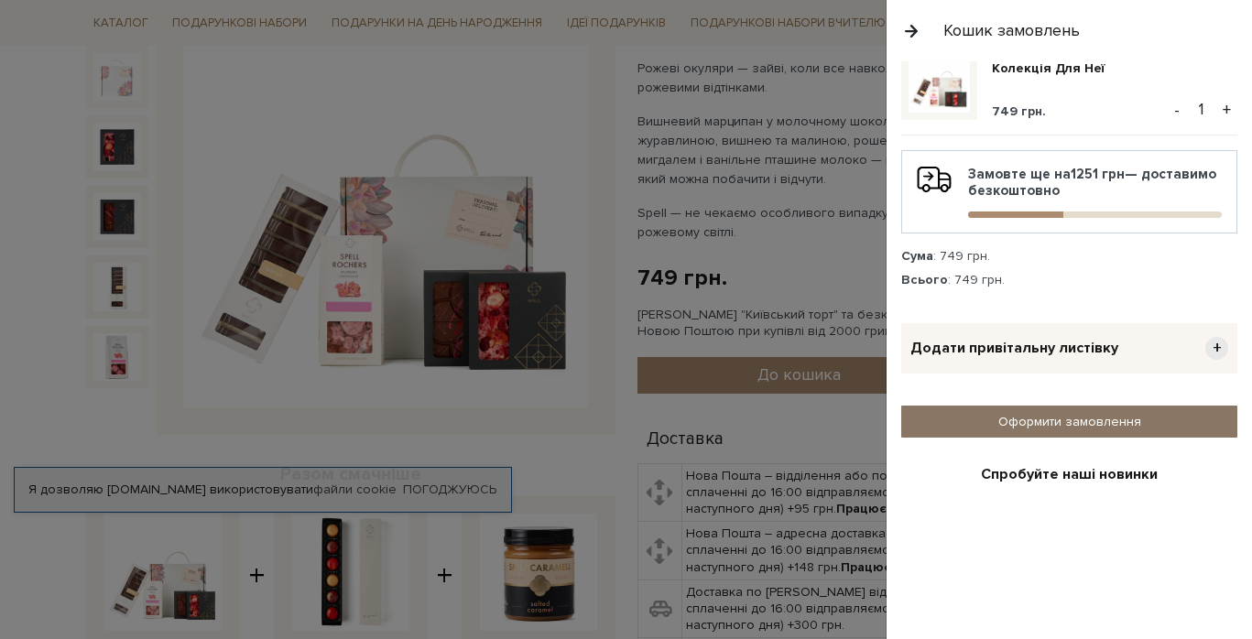
click at [1112, 427] on link "Оформити замовлення" at bounding box center [1069, 422] width 336 height 32
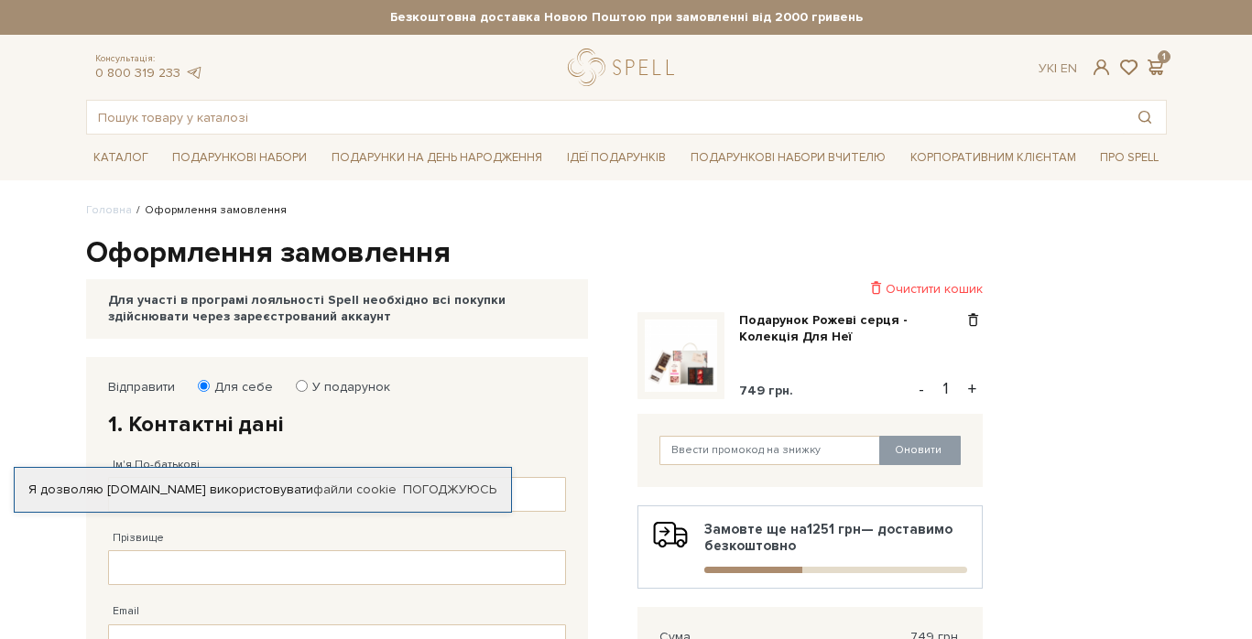
click at [369, 388] on label "У подарунок" at bounding box center [345, 387] width 90 height 16
click at [308, 388] on input "У подарунок" at bounding box center [302, 386] width 12 height 12
radio input "true"
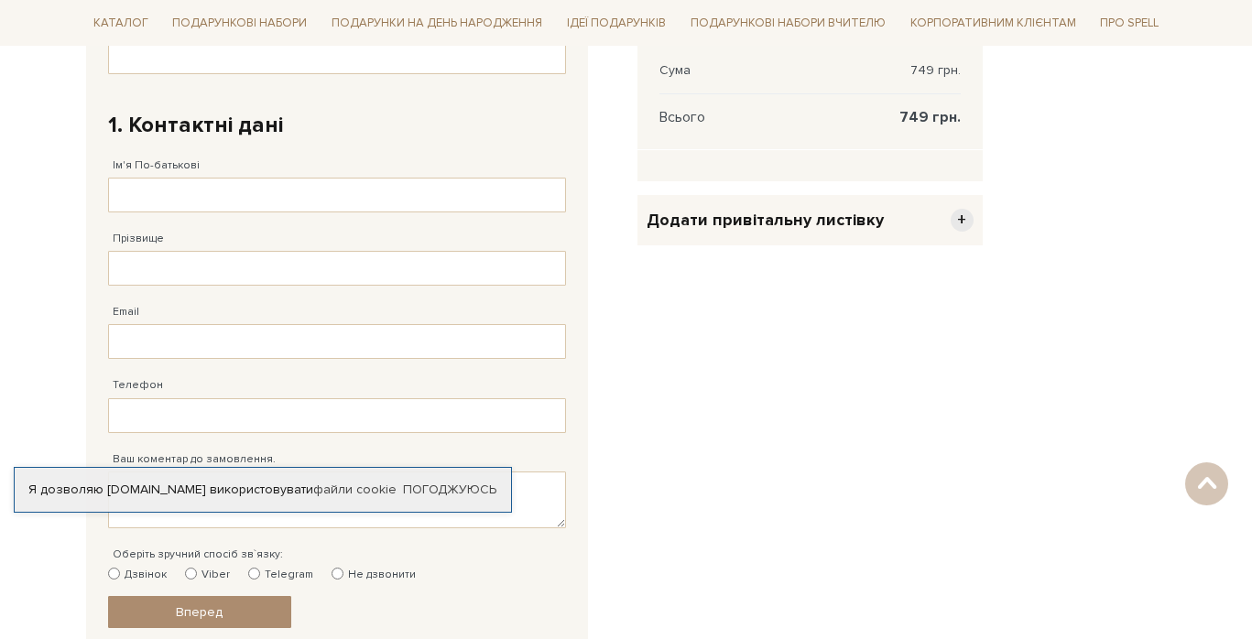
scroll to position [581, 0]
